Goal: Task Accomplishment & Management: Complete application form

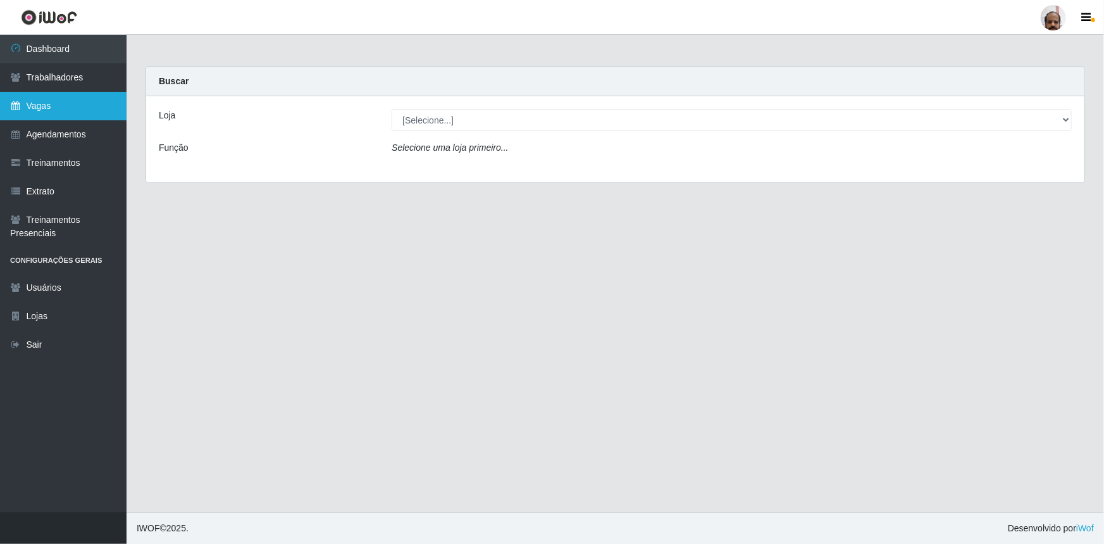
click at [40, 104] on link "Vagas" at bounding box center [63, 106] width 127 height 28
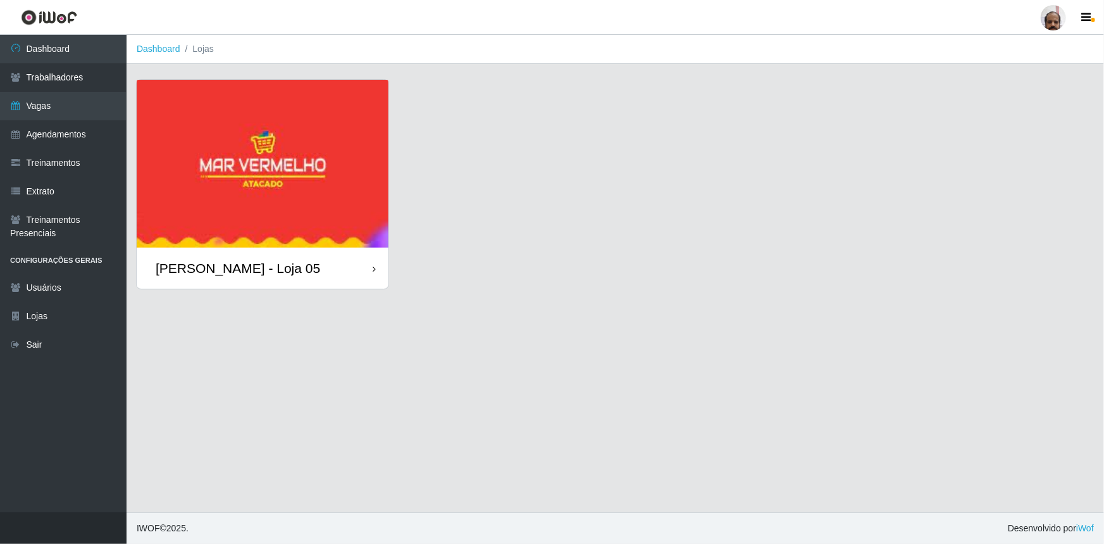
click at [228, 268] on div "[PERSON_NAME] - Loja 05" at bounding box center [238, 268] width 165 height 16
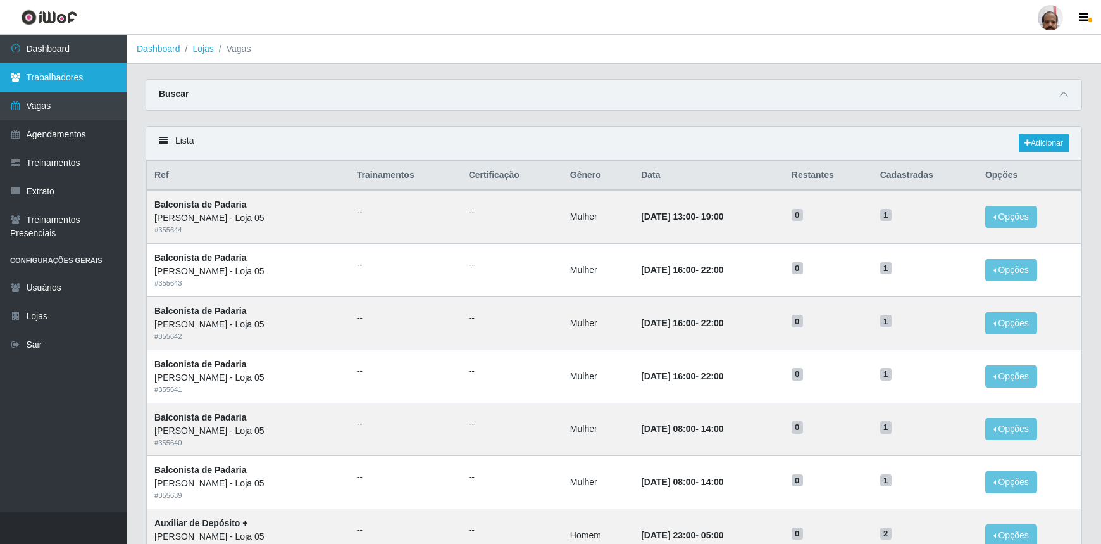
click at [70, 80] on link "Trabalhadores" at bounding box center [63, 77] width 127 height 28
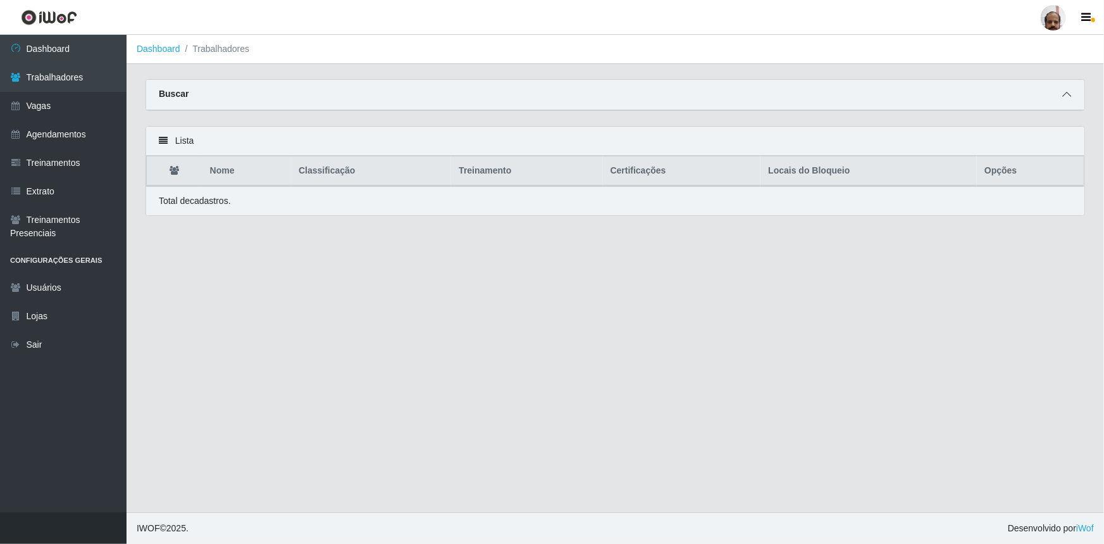
click at [1061, 96] on span at bounding box center [1066, 94] width 15 height 15
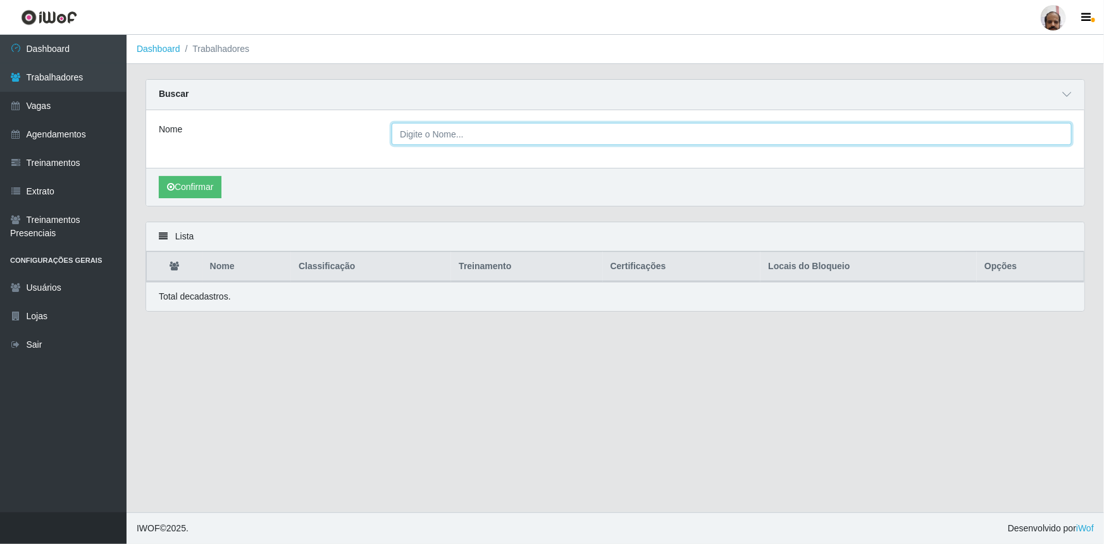
click at [443, 137] on input "Nome" at bounding box center [732, 134] width 680 height 22
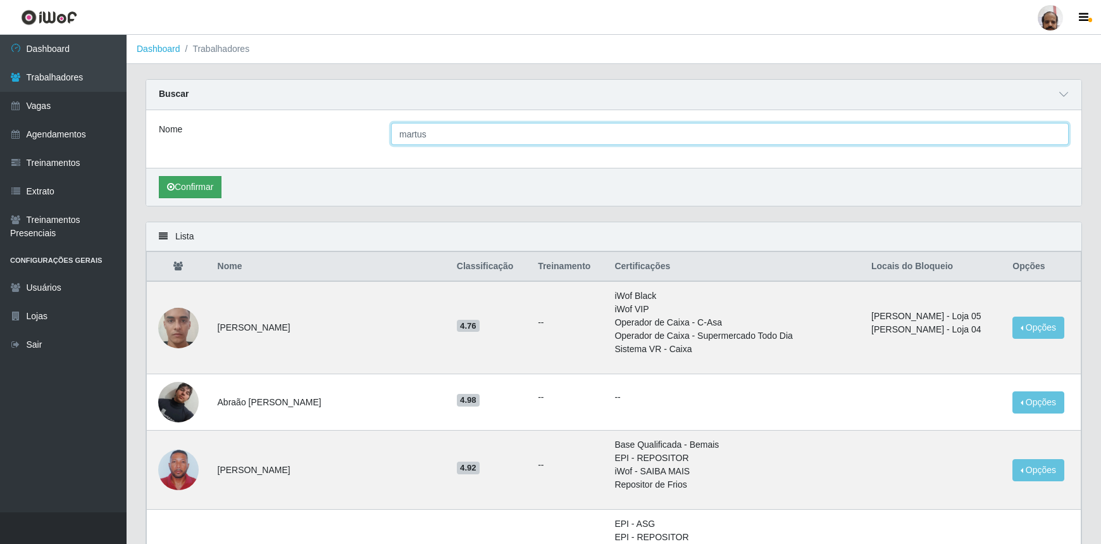
type input "martus"
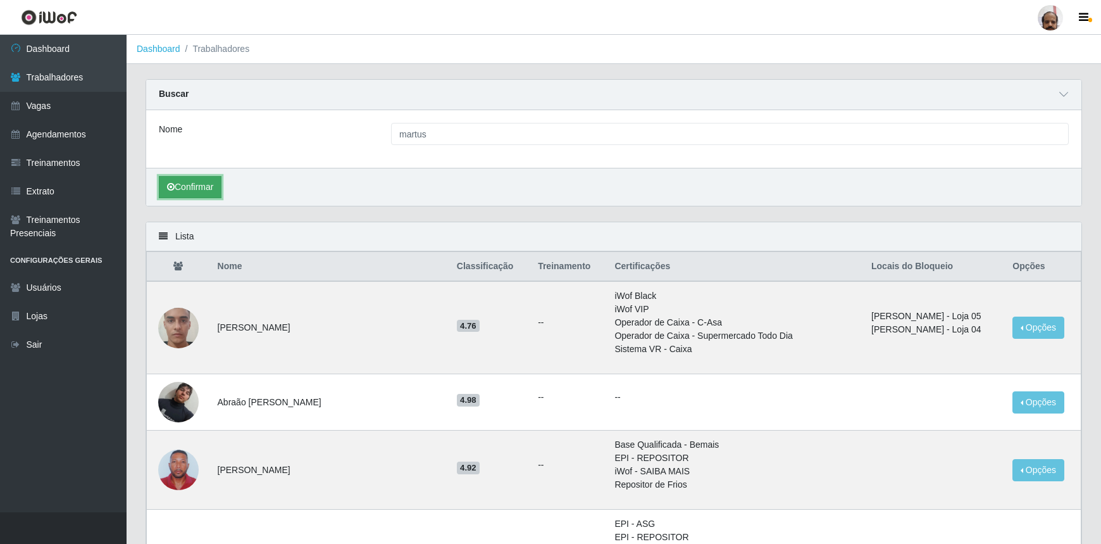
click at [211, 189] on button "Confirmar" at bounding box center [190, 187] width 63 height 22
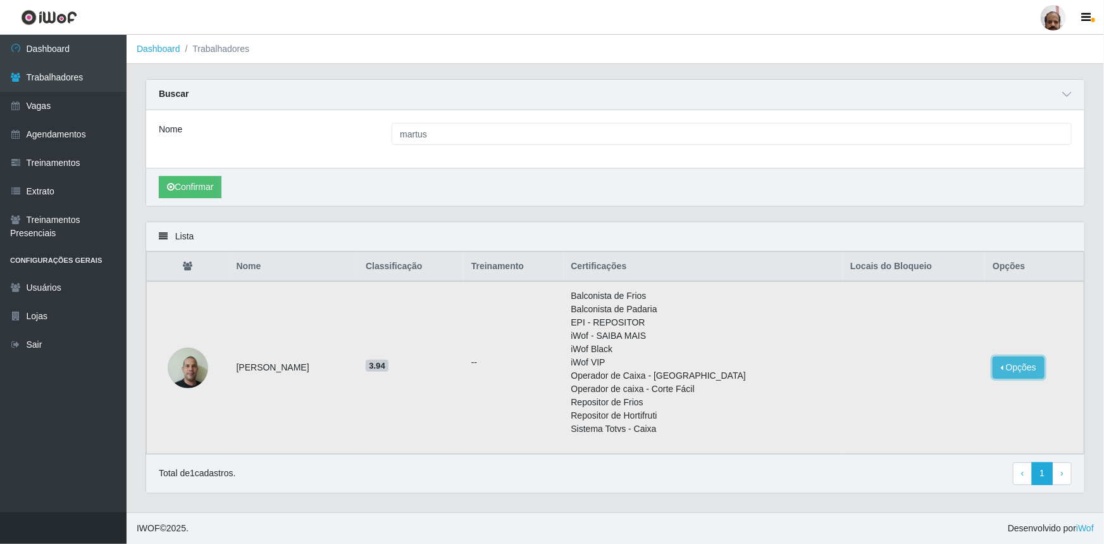
click at [1020, 369] on button "Opções" at bounding box center [1019, 367] width 52 height 22
click at [931, 371] on button "Bloquear - Empresa" at bounding box center [940, 370] width 102 height 27
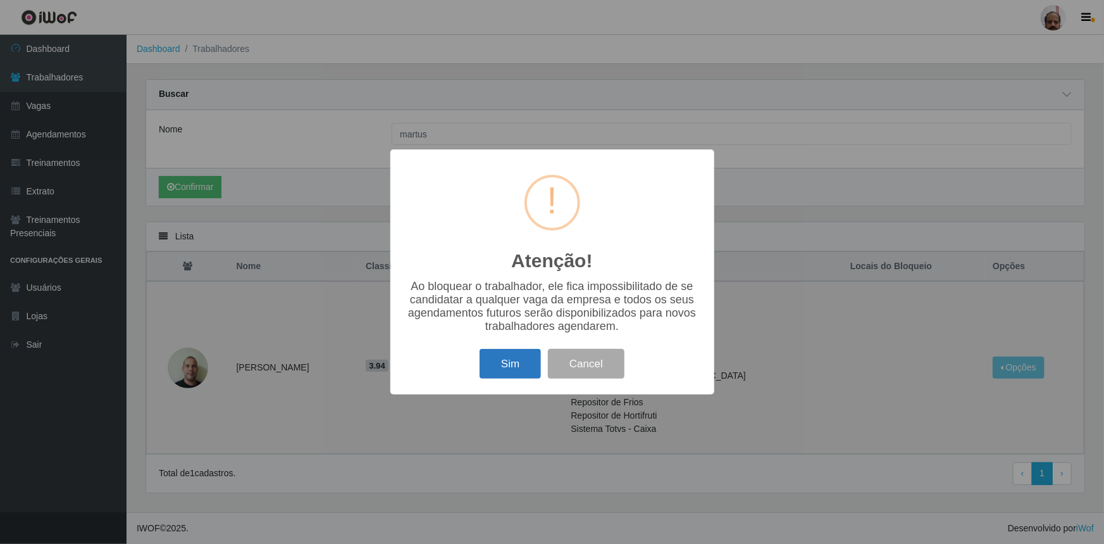
click at [511, 366] on button "Sim" at bounding box center [510, 364] width 61 height 30
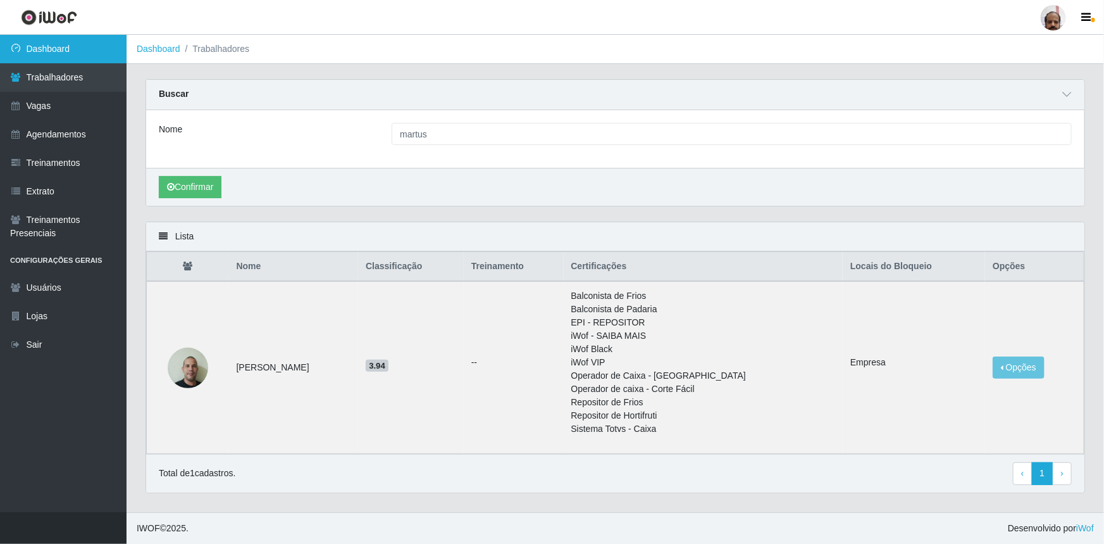
click at [85, 45] on link "Dashboard" at bounding box center [63, 49] width 127 height 28
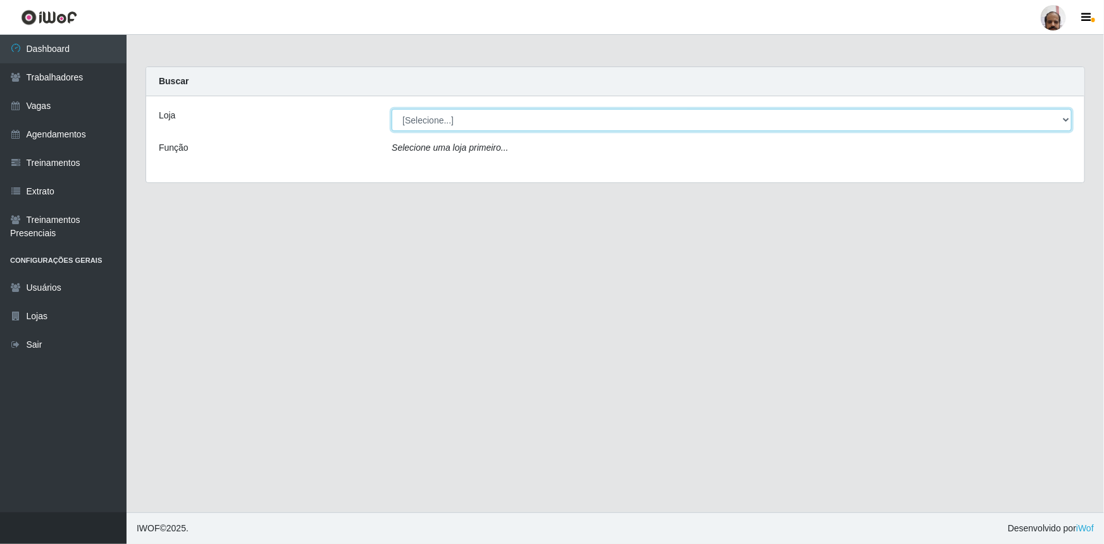
click at [424, 123] on select "[Selecione...] Mar Vermelho - Loja 05" at bounding box center [732, 120] width 680 height 22
select select "252"
click at [392, 109] on select "[Selecione...] Mar Vermelho - Loja 05" at bounding box center [732, 120] width 680 height 22
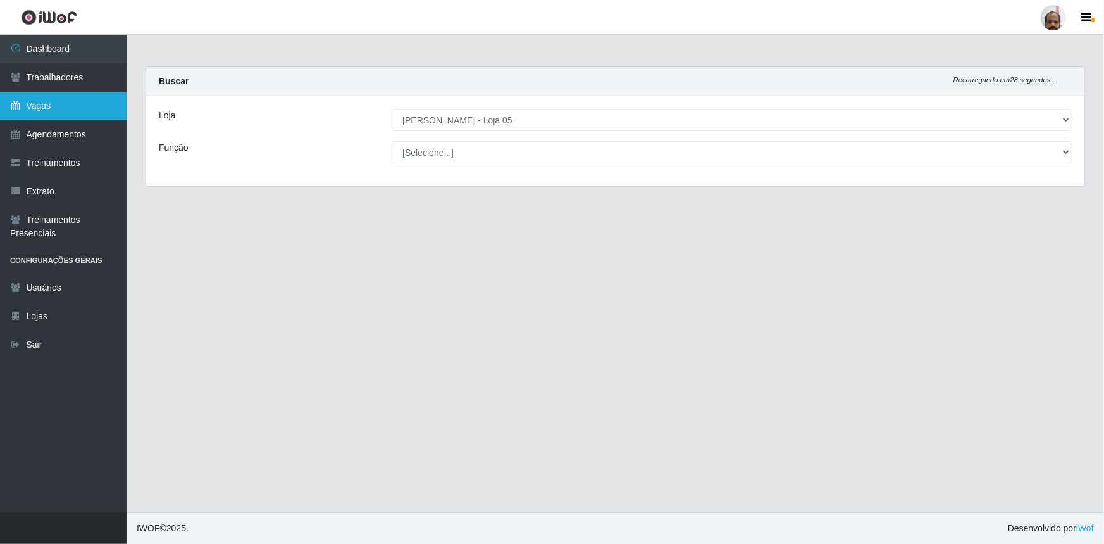
click at [71, 106] on link "Vagas" at bounding box center [63, 106] width 127 height 28
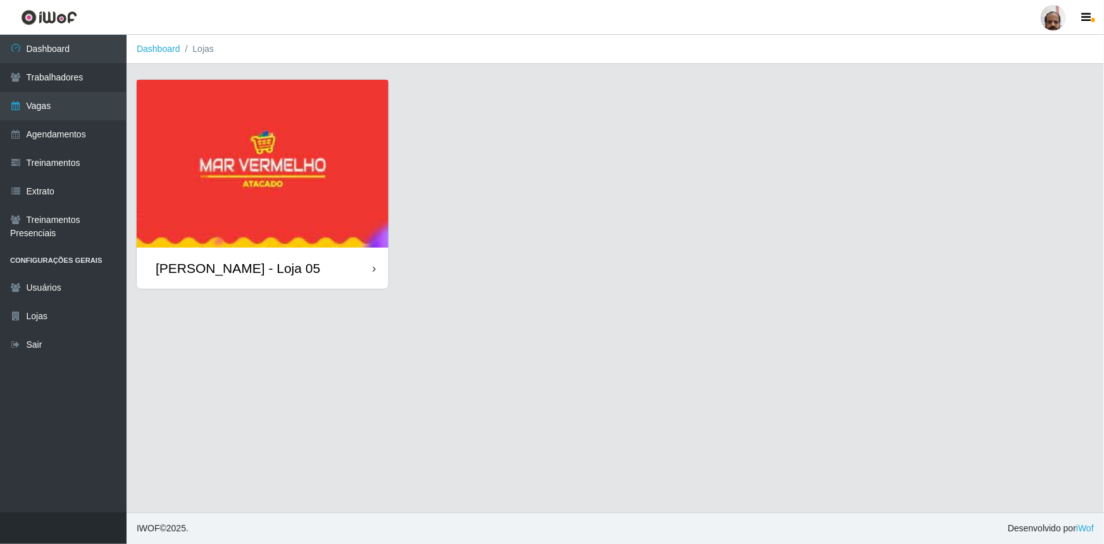
click at [207, 265] on div "[PERSON_NAME] - Loja 05" at bounding box center [238, 268] width 165 height 16
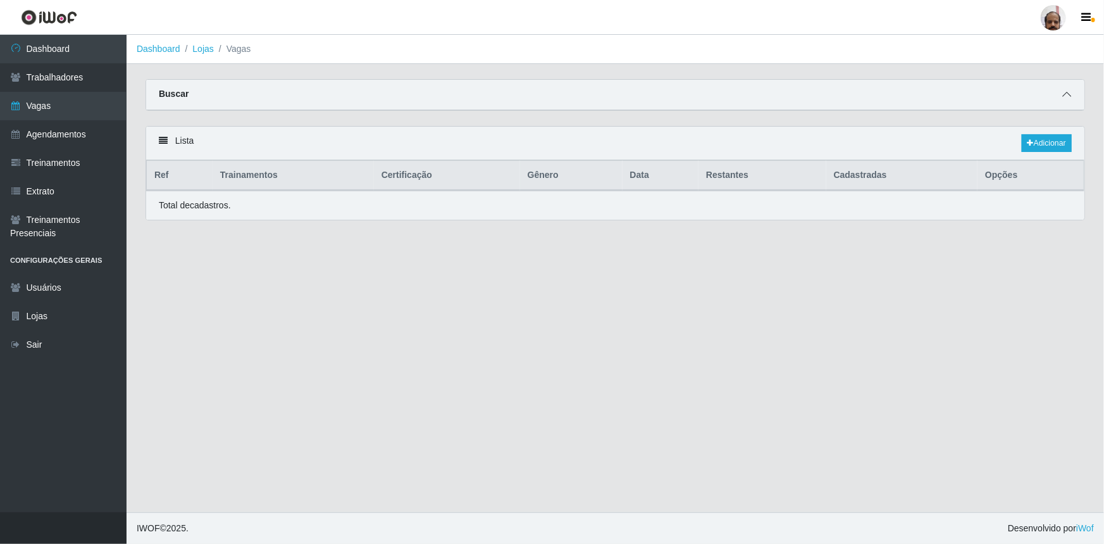
click at [1064, 96] on icon at bounding box center [1066, 94] width 9 height 9
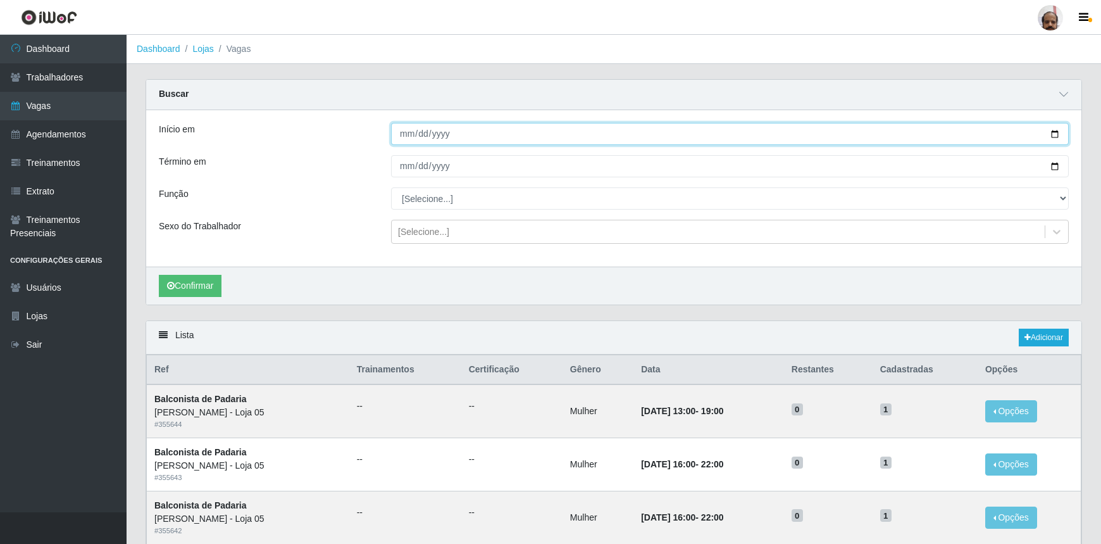
click at [1059, 134] on input "Início em" at bounding box center [730, 134] width 678 height 22
type input "[DATE]"
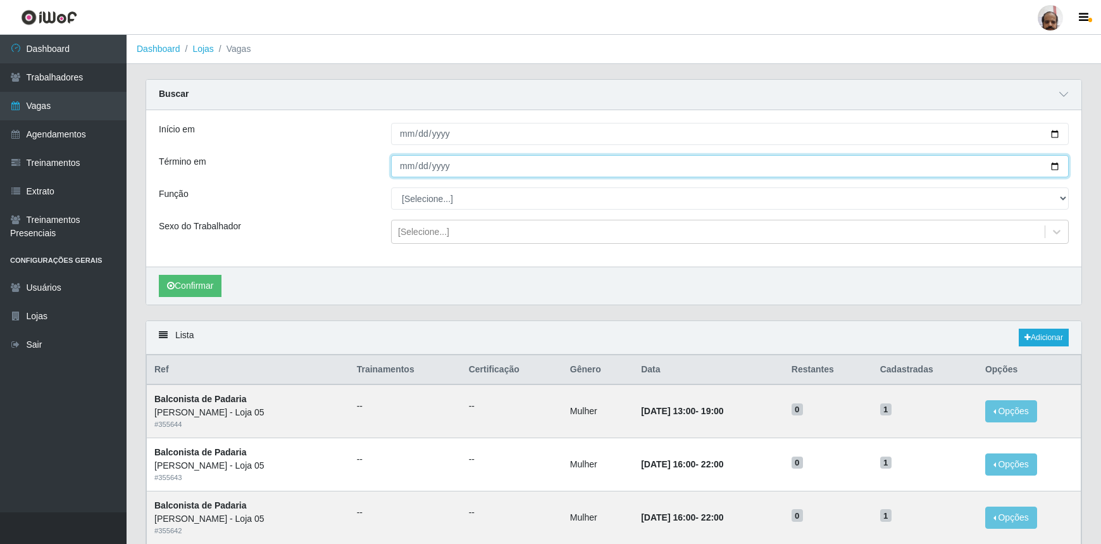
click at [1057, 166] on input "Término em" at bounding box center [730, 166] width 678 height 22
type input "[DATE]"
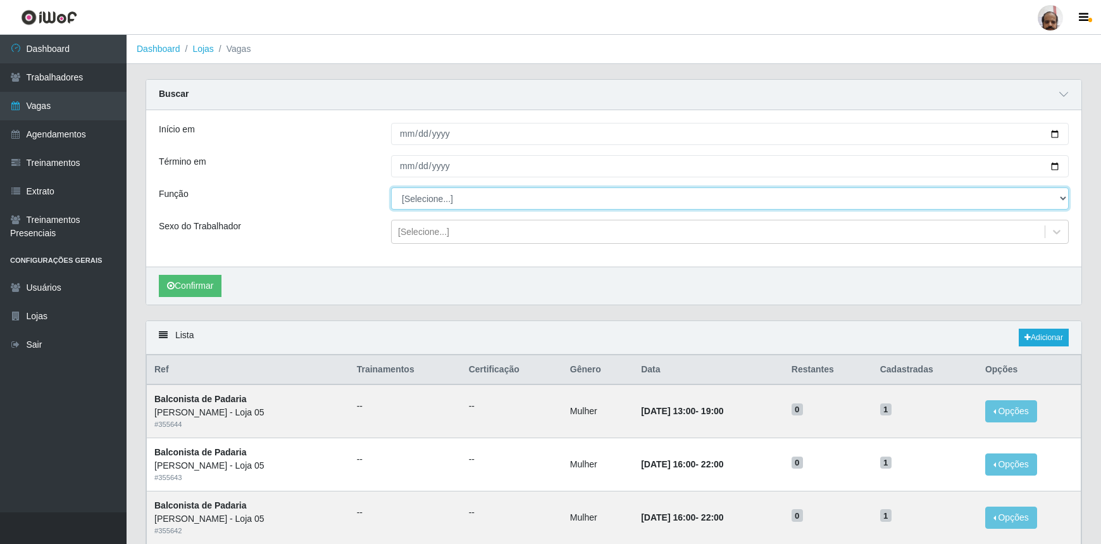
click at [429, 201] on select "[Selecione...] ASG ASG + ASG ++ Auxiliar de Depósito Auxiliar de Depósito + Aux…" at bounding box center [730, 198] width 678 height 22
select select "24"
click at [391, 187] on select "[Selecione...] ASG ASG + ASG ++ Auxiliar de Depósito Auxiliar de Depósito + Aux…" at bounding box center [730, 198] width 678 height 22
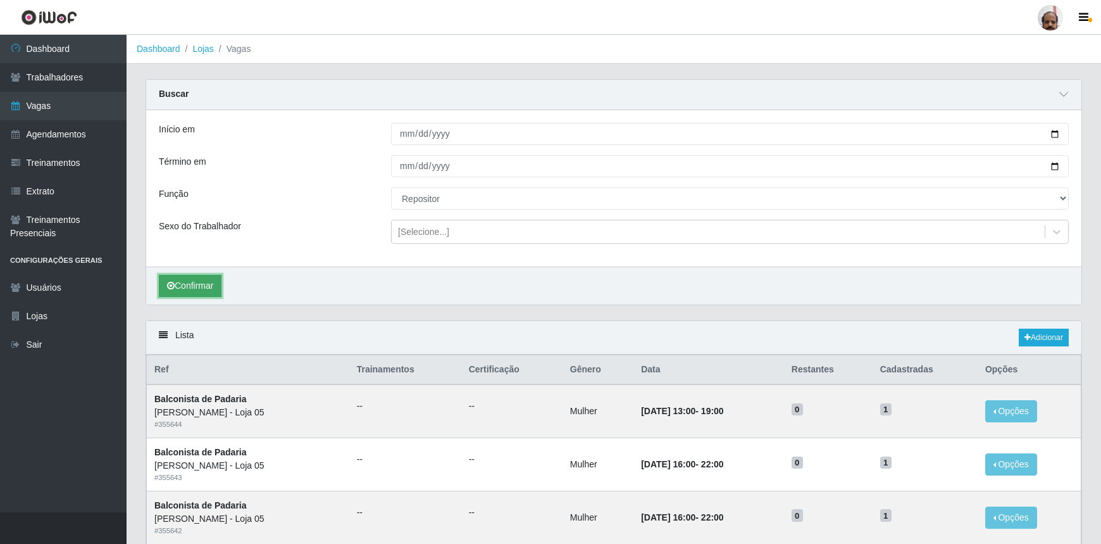
click at [192, 288] on button "Confirmar" at bounding box center [190, 286] width 63 height 22
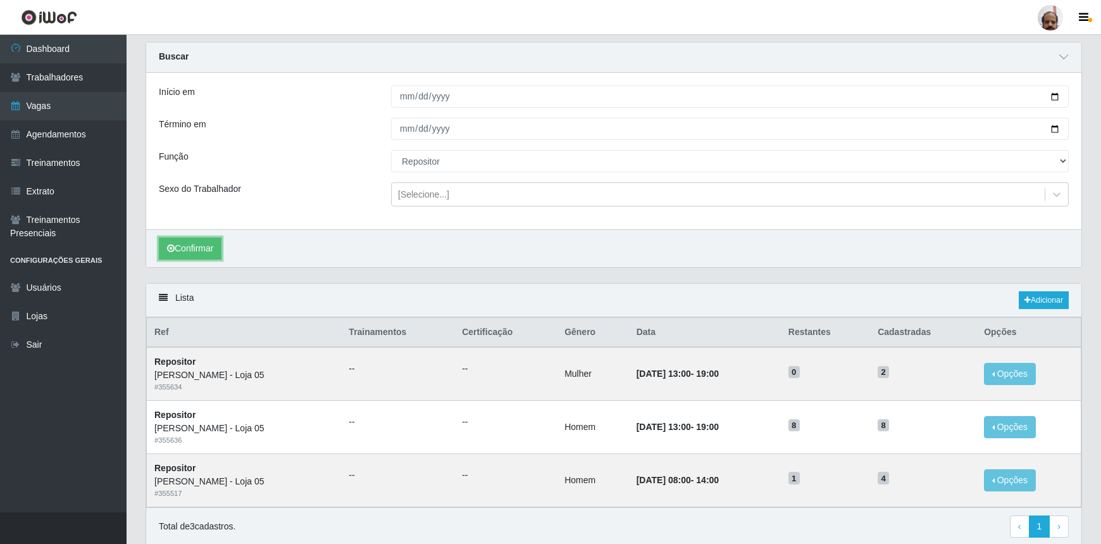
scroll to position [57, 0]
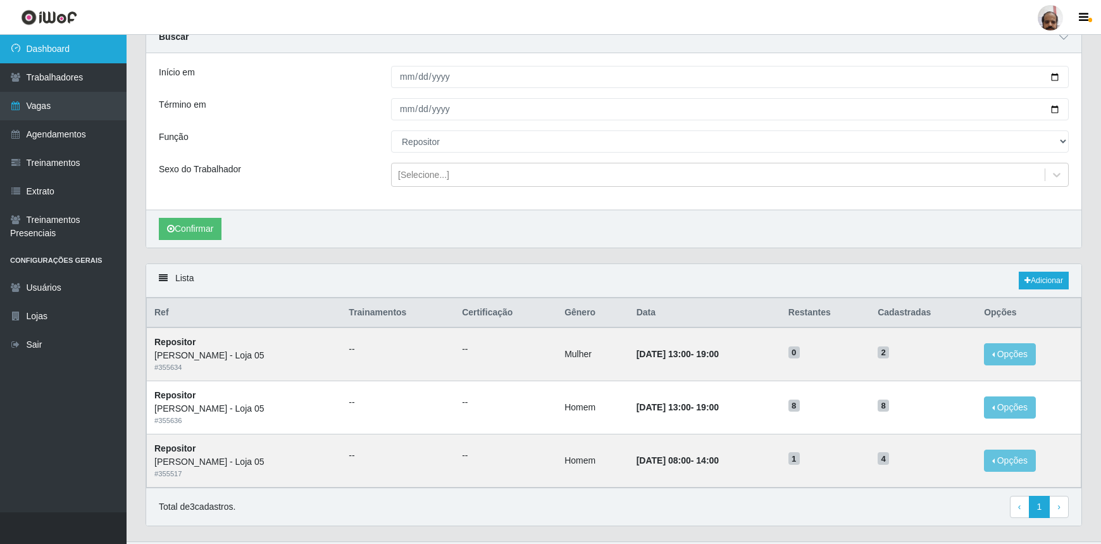
click at [103, 55] on link "Dashboard" at bounding box center [63, 49] width 127 height 28
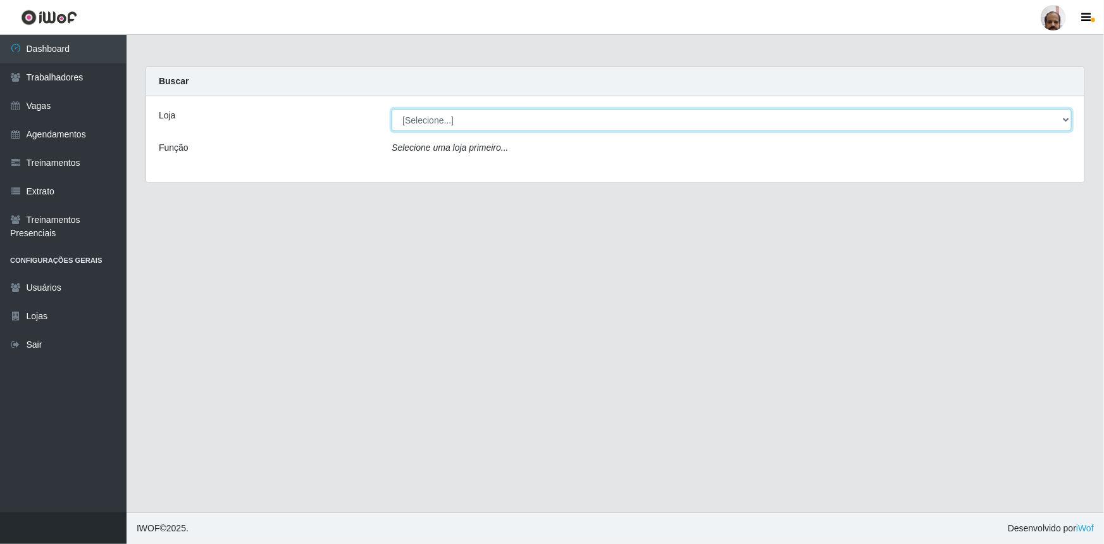
click at [483, 120] on select "[Selecione...] Mar Vermelho - Loja 05" at bounding box center [732, 120] width 680 height 22
select select "252"
click at [392, 109] on select "[Selecione...] Mar Vermelho - Loja 05" at bounding box center [732, 120] width 680 height 22
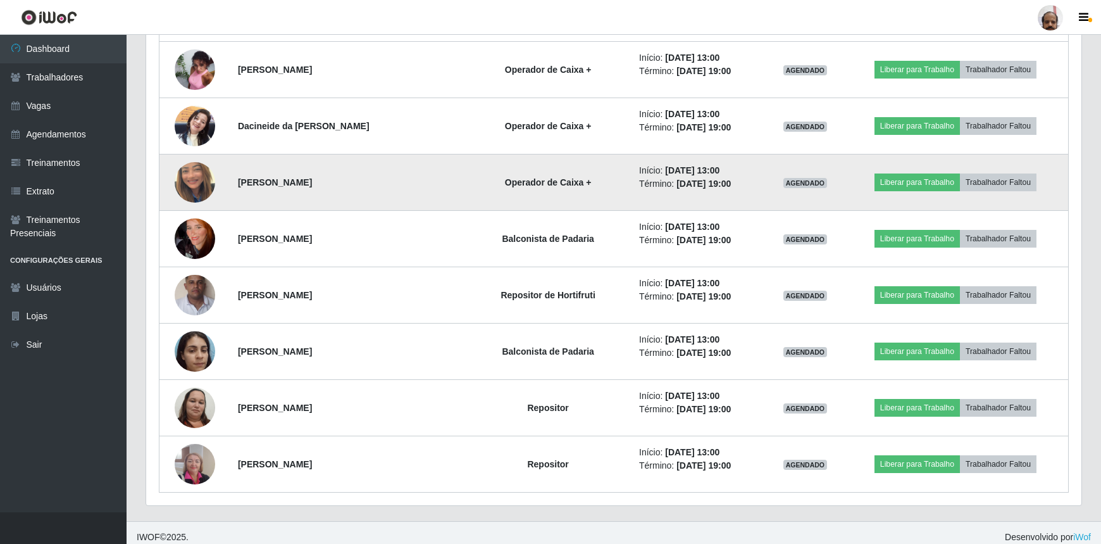
scroll to position [1982, 0]
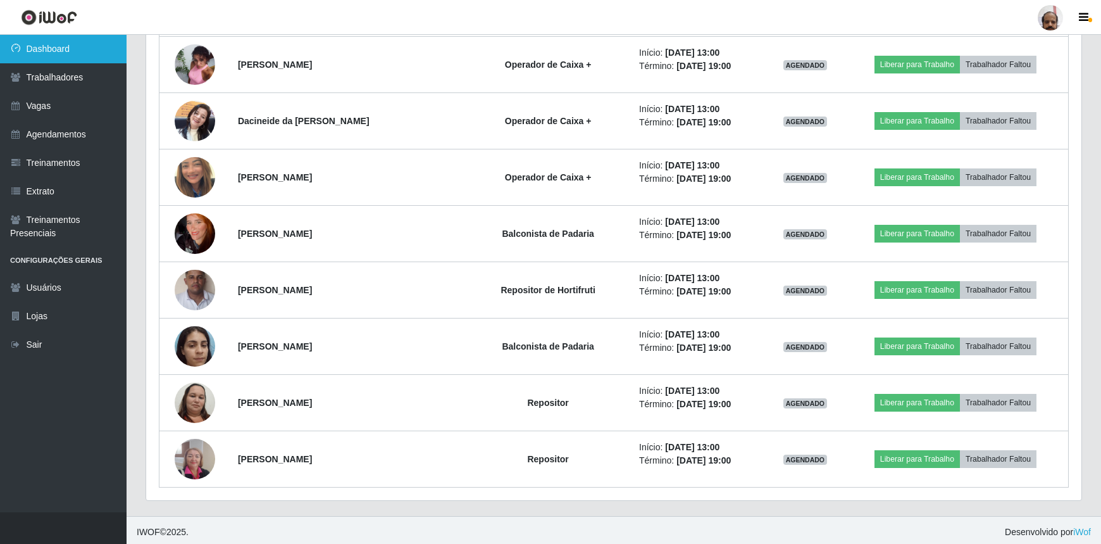
click at [66, 47] on link "Dashboard" at bounding box center [63, 49] width 127 height 28
